Goal: Browse casually: Explore the website without a specific task or goal

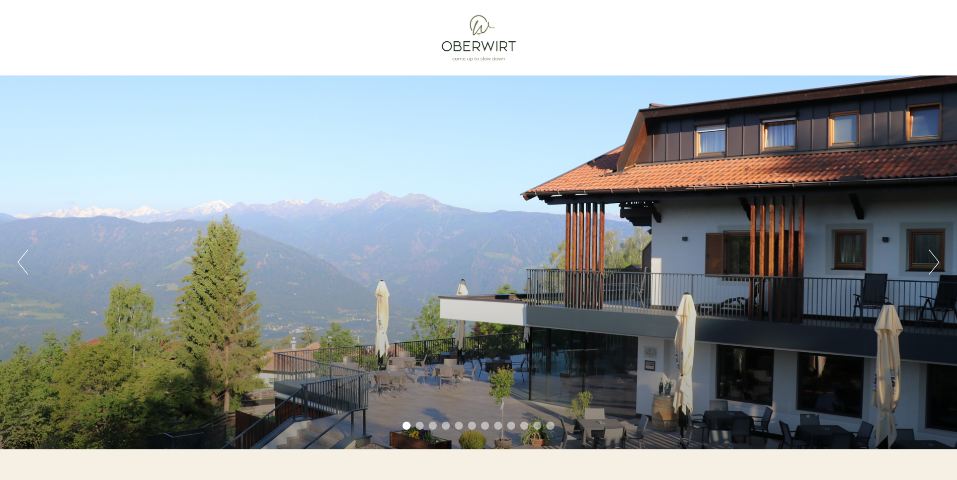
click at [932, 260] on button "Next" at bounding box center [934, 261] width 11 height 25
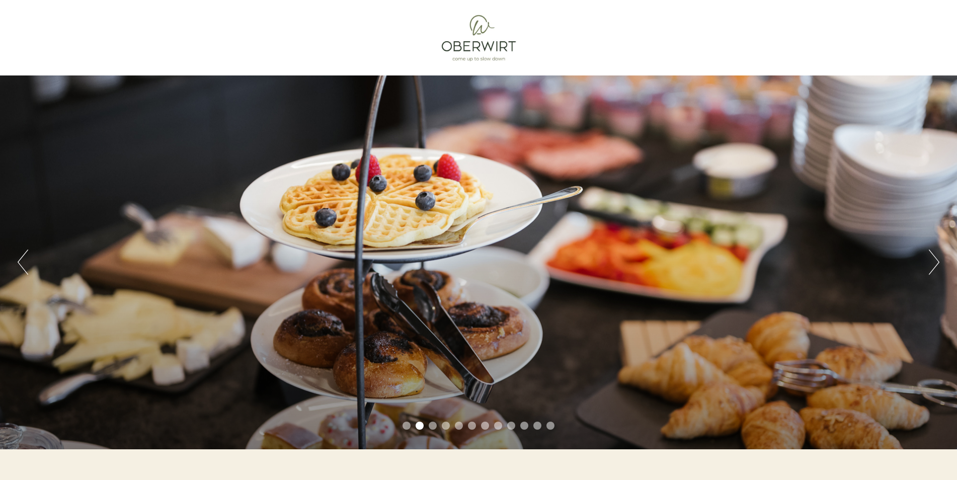
click at [28, 272] on div "Previous Next 1 2 3 4 5 6 7 8 9 10 11 12" at bounding box center [478, 262] width 957 height 374
click at [20, 269] on button "Previous" at bounding box center [23, 261] width 11 height 25
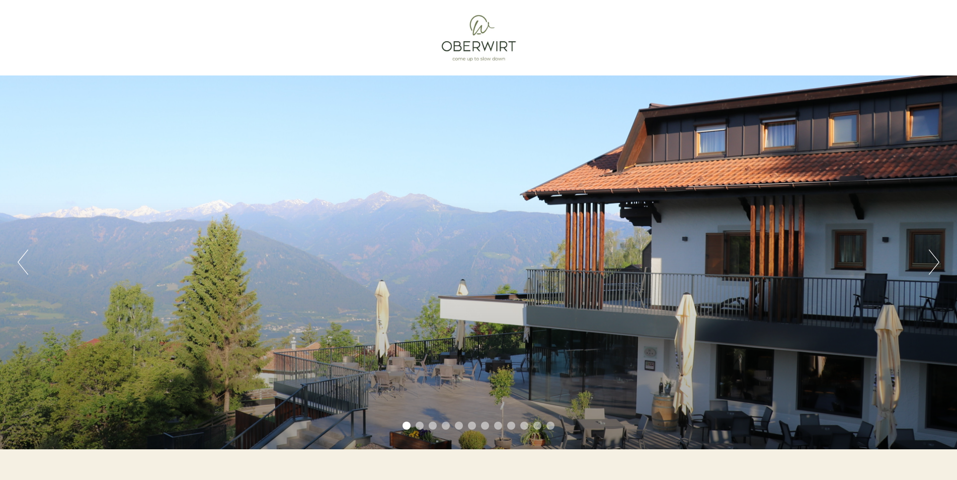
click at [619, 277] on div "Previous Next 1 2 3 4 5 6 7 8 9 10 11 12" at bounding box center [478, 262] width 957 height 374
click at [941, 256] on div "Previous Next 1 2 3 4 5 6 7 8 9 10 11 12" at bounding box center [478, 262] width 957 height 374
click at [931, 262] on button "Next" at bounding box center [934, 261] width 11 height 25
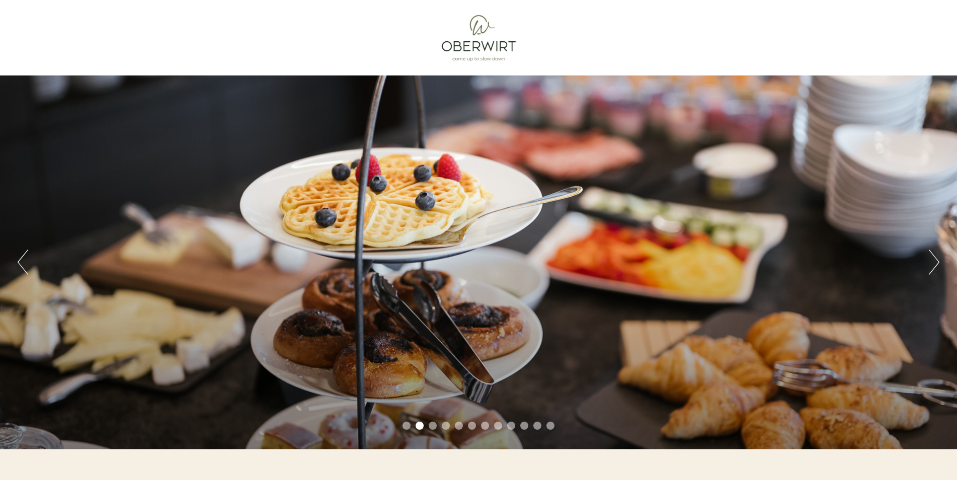
click at [932, 263] on button "Next" at bounding box center [934, 261] width 11 height 25
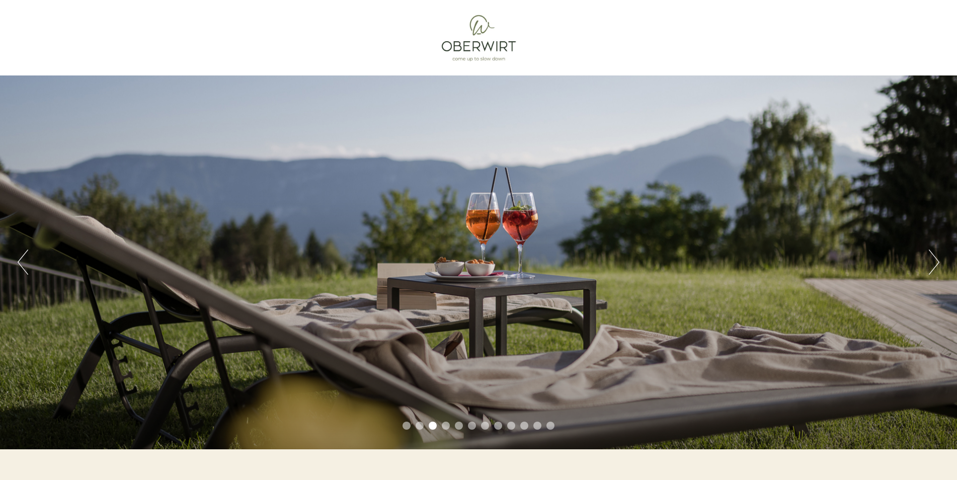
click at [932, 263] on button "Next" at bounding box center [934, 261] width 11 height 25
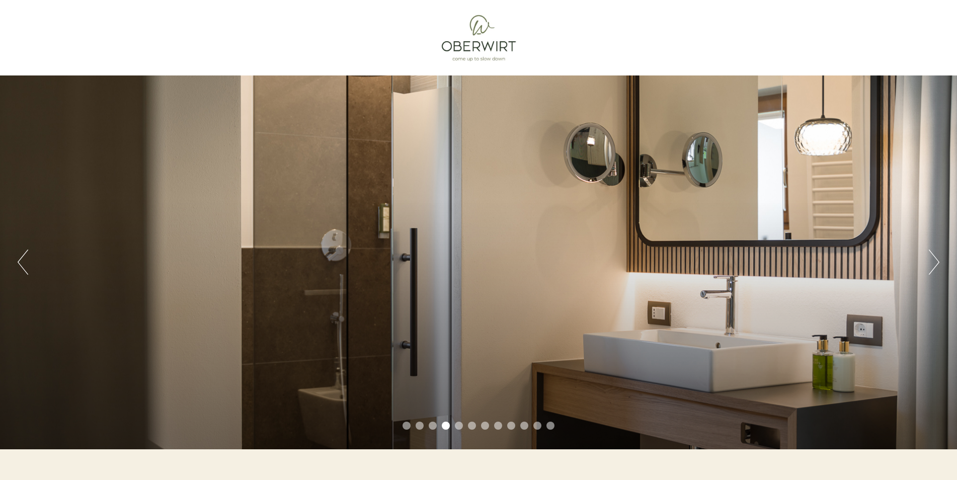
click at [932, 263] on button "Next" at bounding box center [934, 261] width 11 height 25
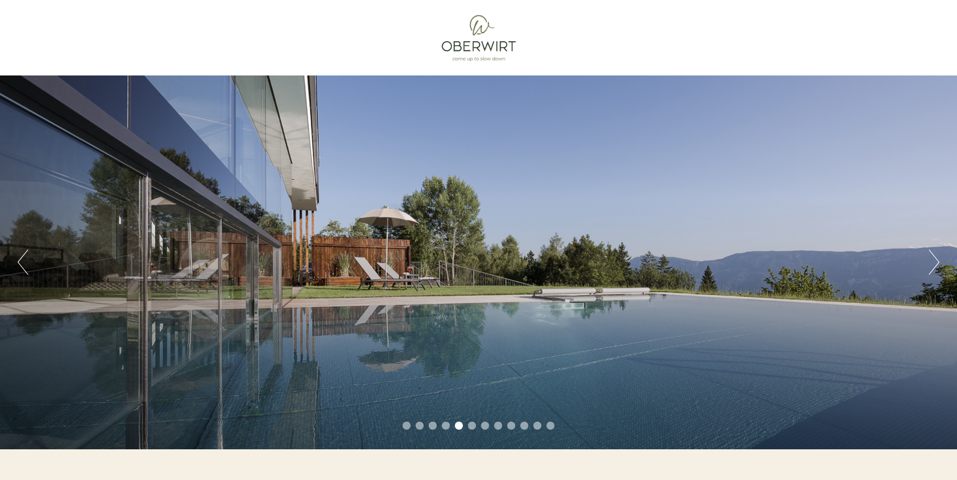
click at [932, 263] on button "Next" at bounding box center [934, 261] width 11 height 25
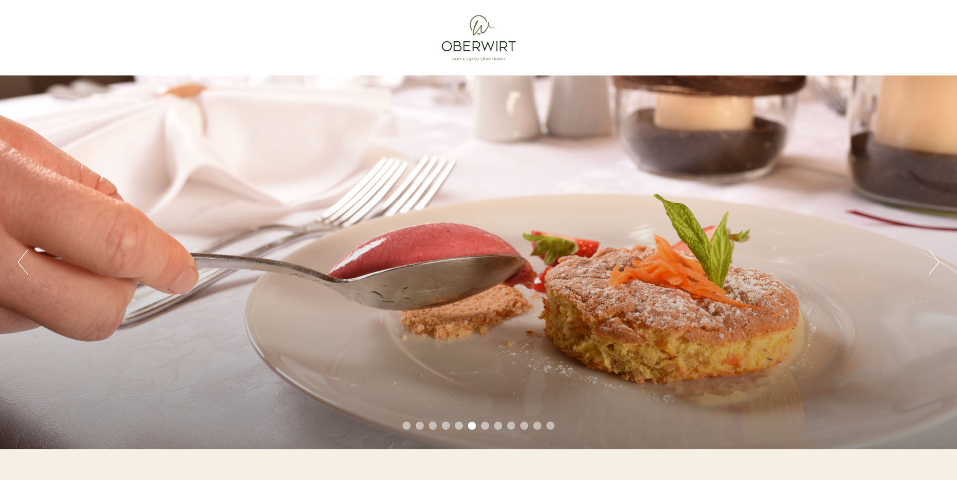
click at [932, 263] on button "Next" at bounding box center [934, 261] width 11 height 25
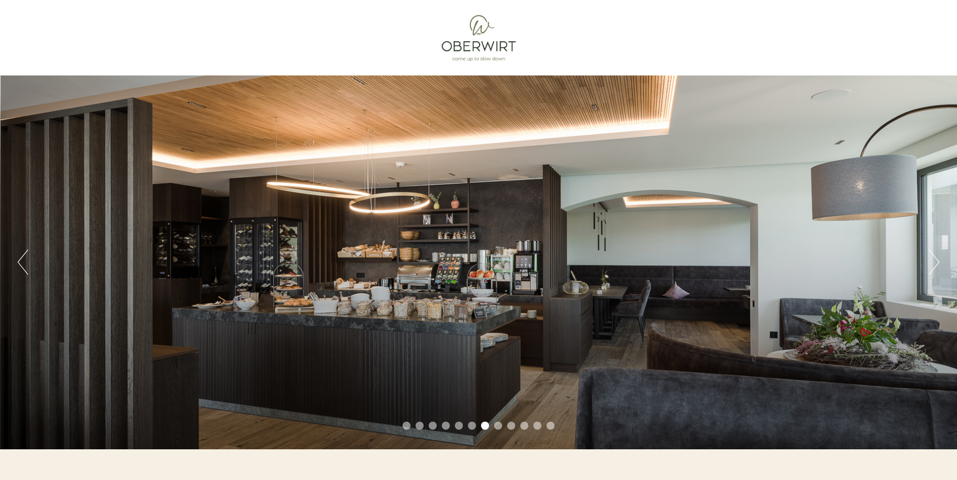
click at [932, 264] on button "Next" at bounding box center [934, 261] width 11 height 25
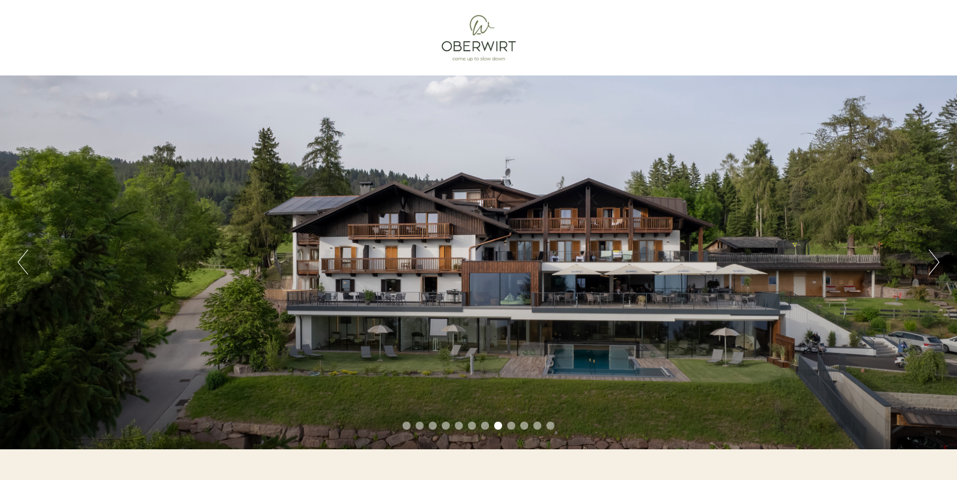
click at [934, 263] on button "Next" at bounding box center [934, 261] width 11 height 25
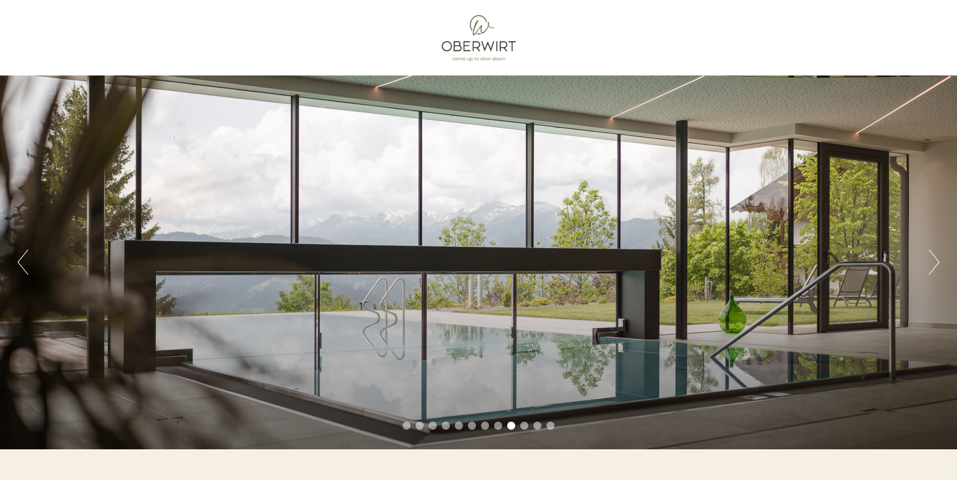
click at [934, 263] on button "Next" at bounding box center [934, 261] width 11 height 25
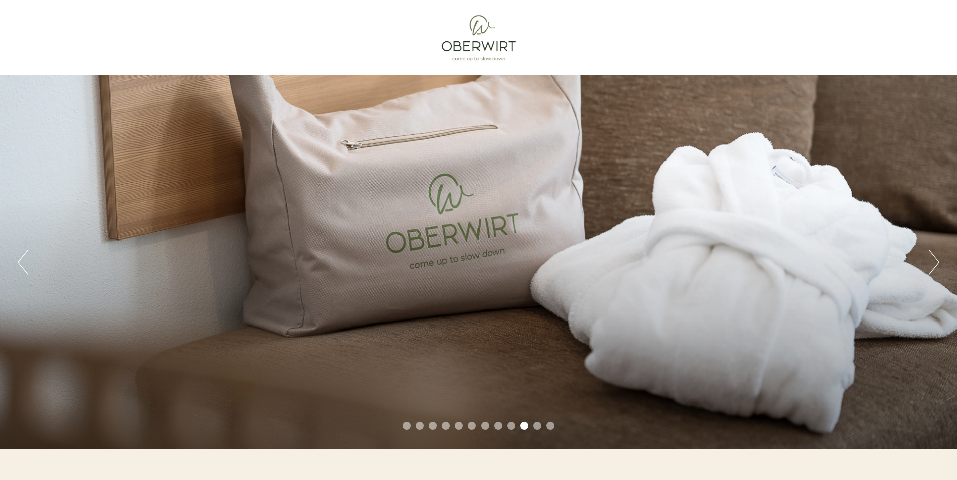
click at [934, 263] on button "Next" at bounding box center [934, 261] width 11 height 25
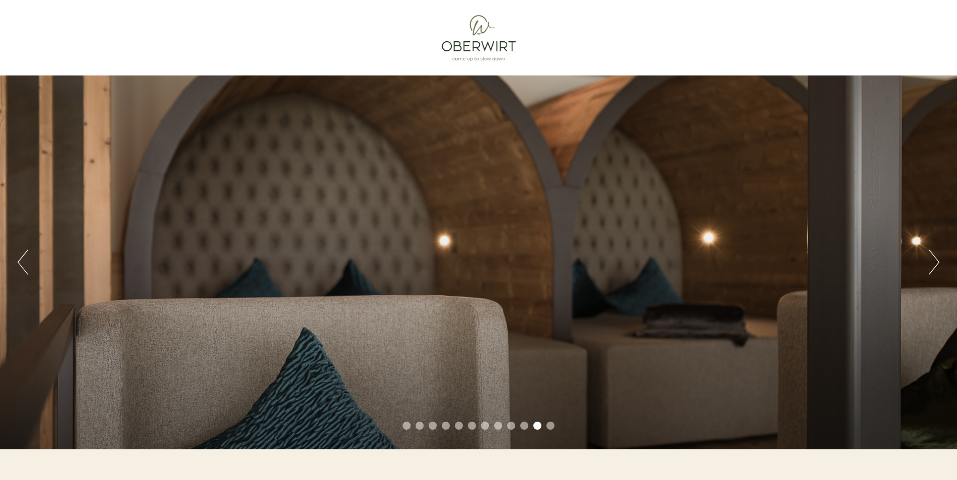
click at [934, 264] on button "Next" at bounding box center [934, 261] width 11 height 25
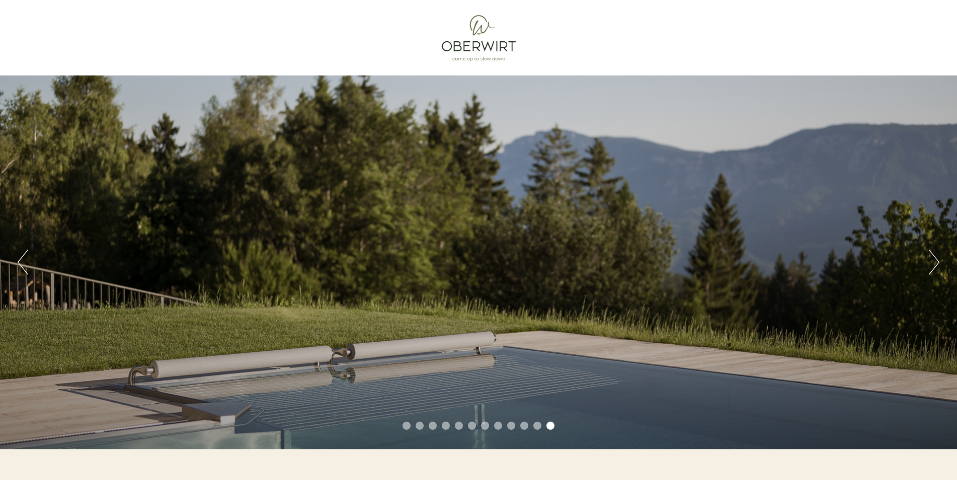
click at [934, 265] on button "Next" at bounding box center [934, 261] width 11 height 25
click at [932, 265] on button "Next" at bounding box center [934, 261] width 11 height 25
